Goal: Information Seeking & Learning: Learn about a topic

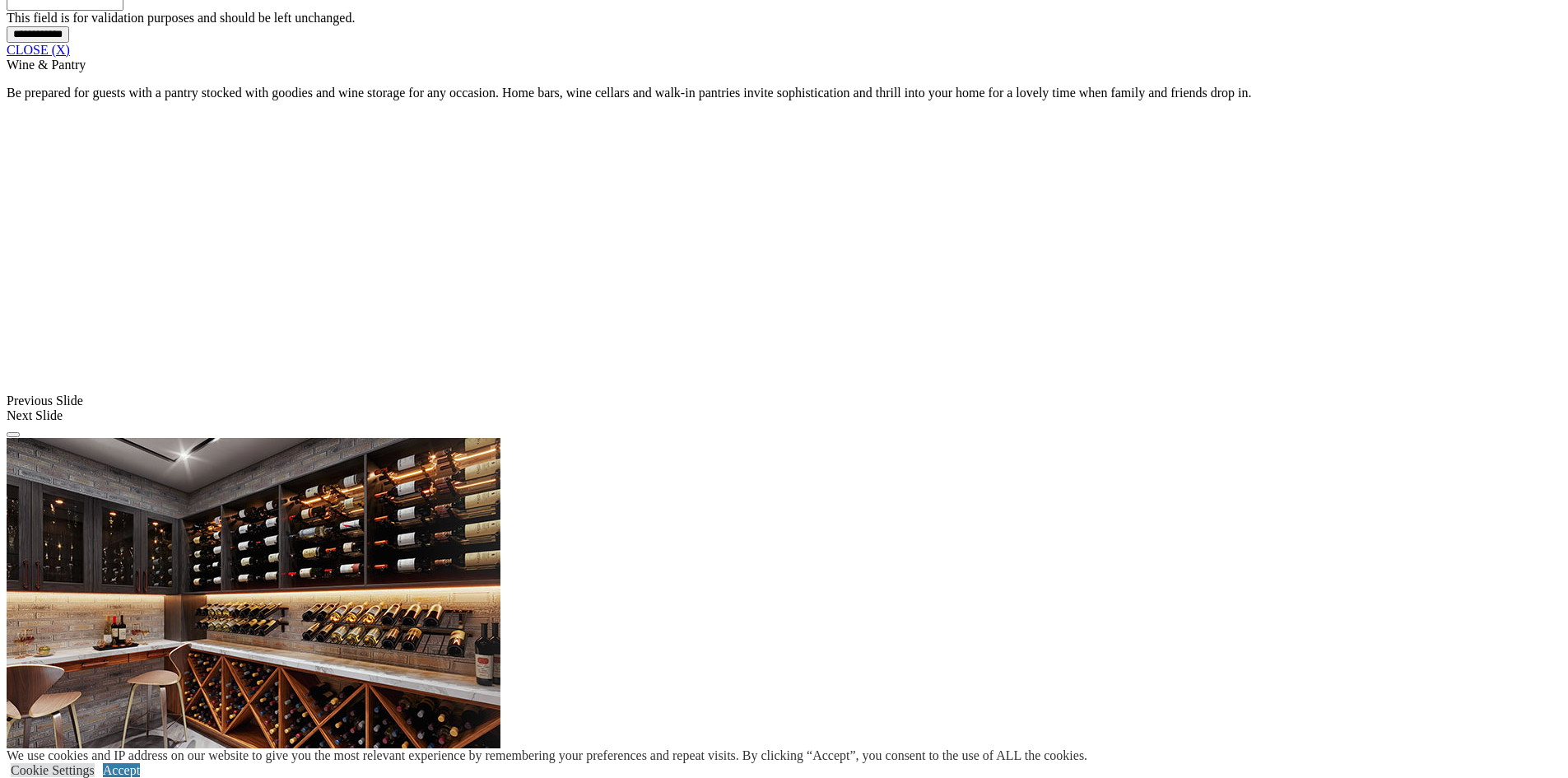
scroll to position [1482, 0]
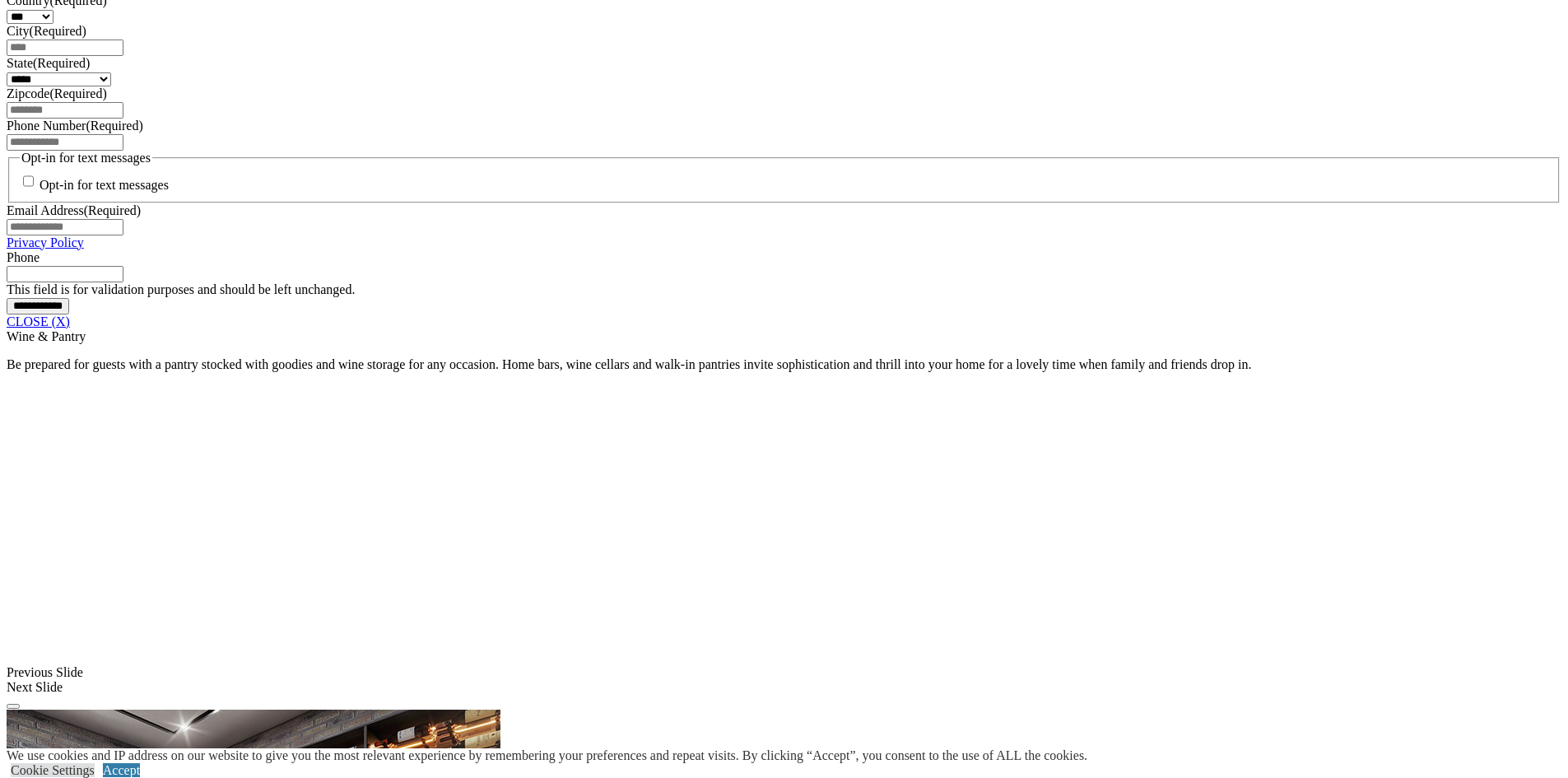
scroll to position [1236, 0]
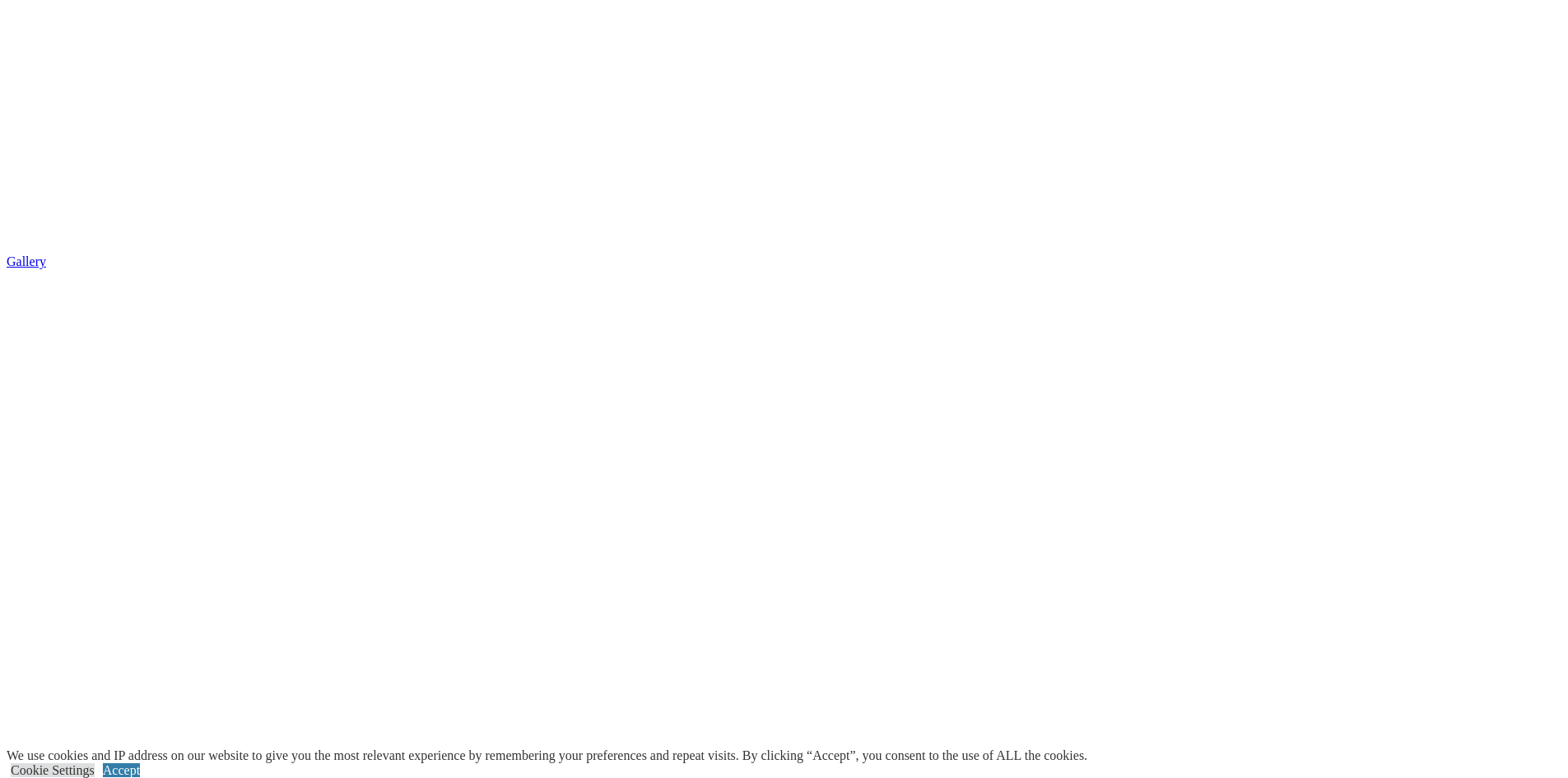
scroll to position [3130, 0]
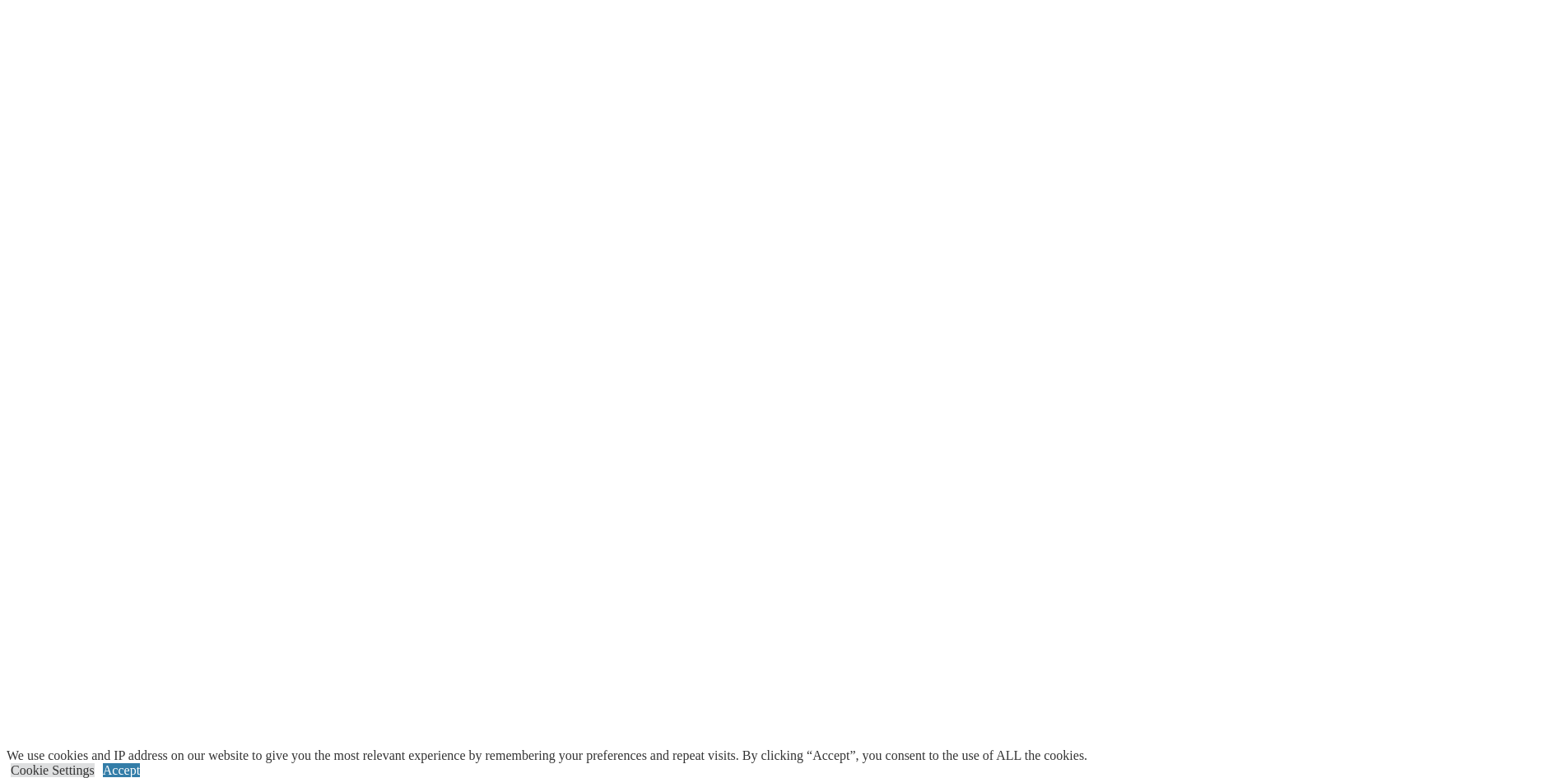
type input "*****"
click input "*" at bounding box center [0, 0] width 0 height 0
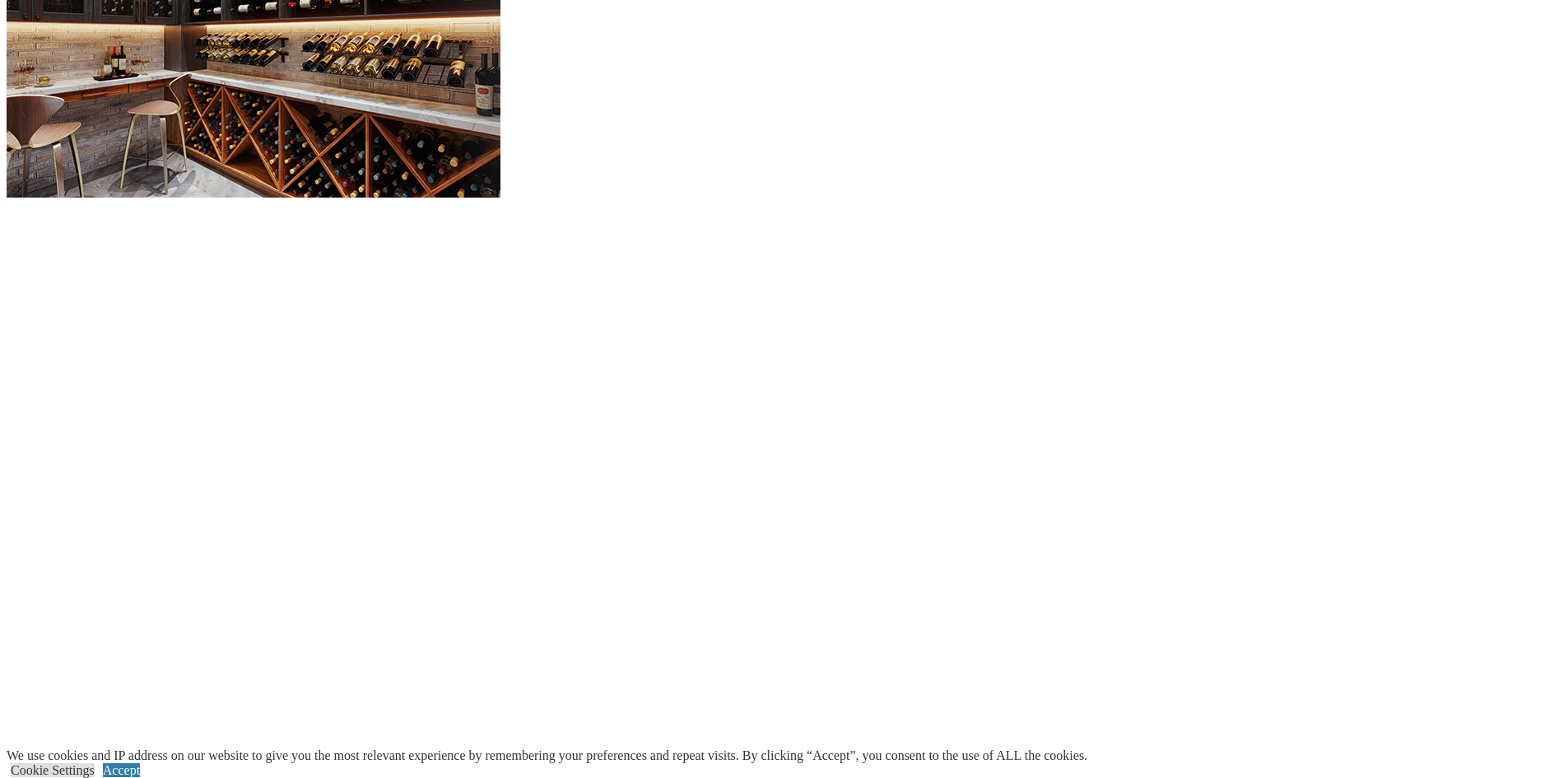
scroll to position [1469, 0]
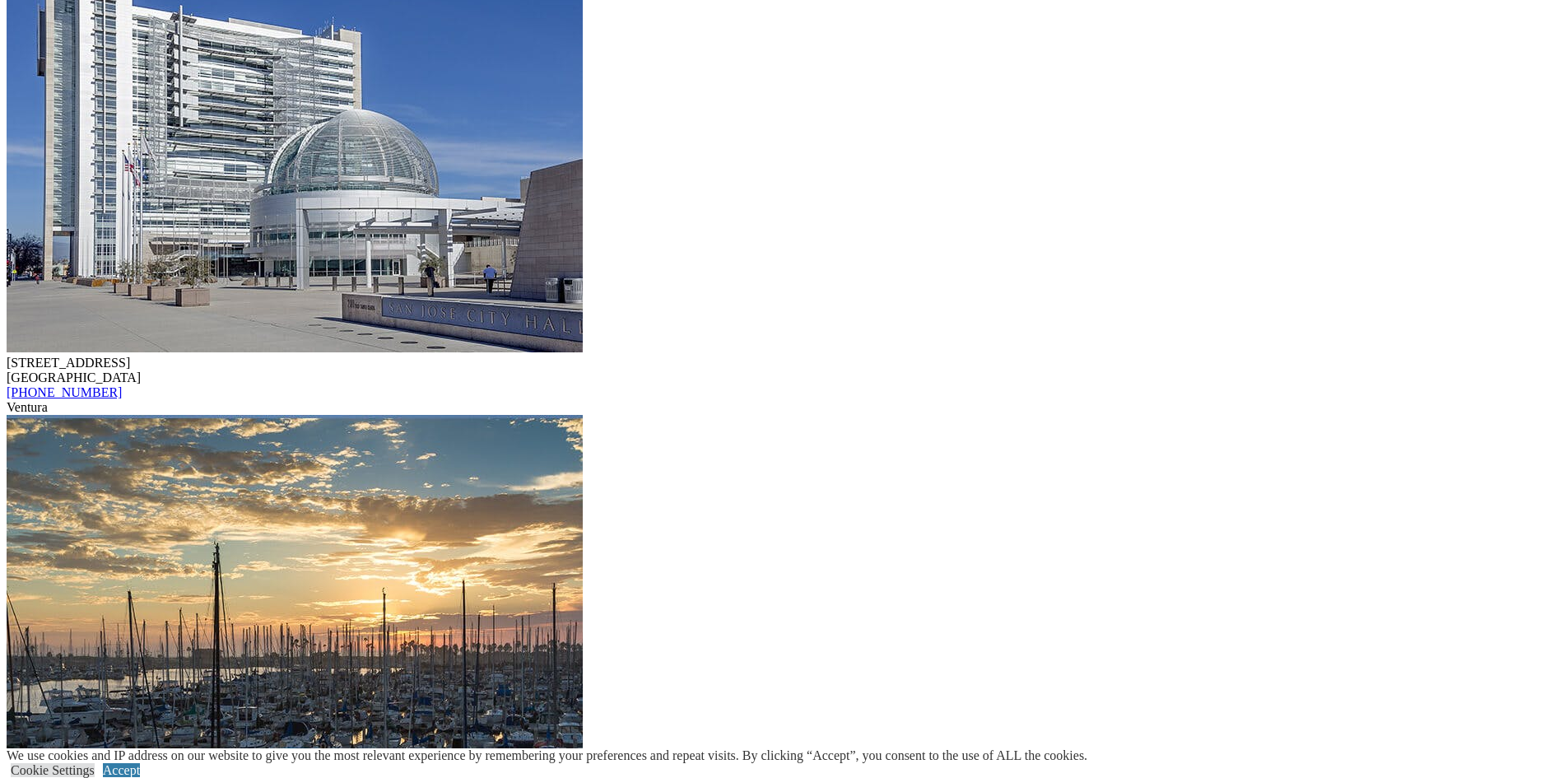
scroll to position [6919, 0]
